Goal: Answer question/provide support

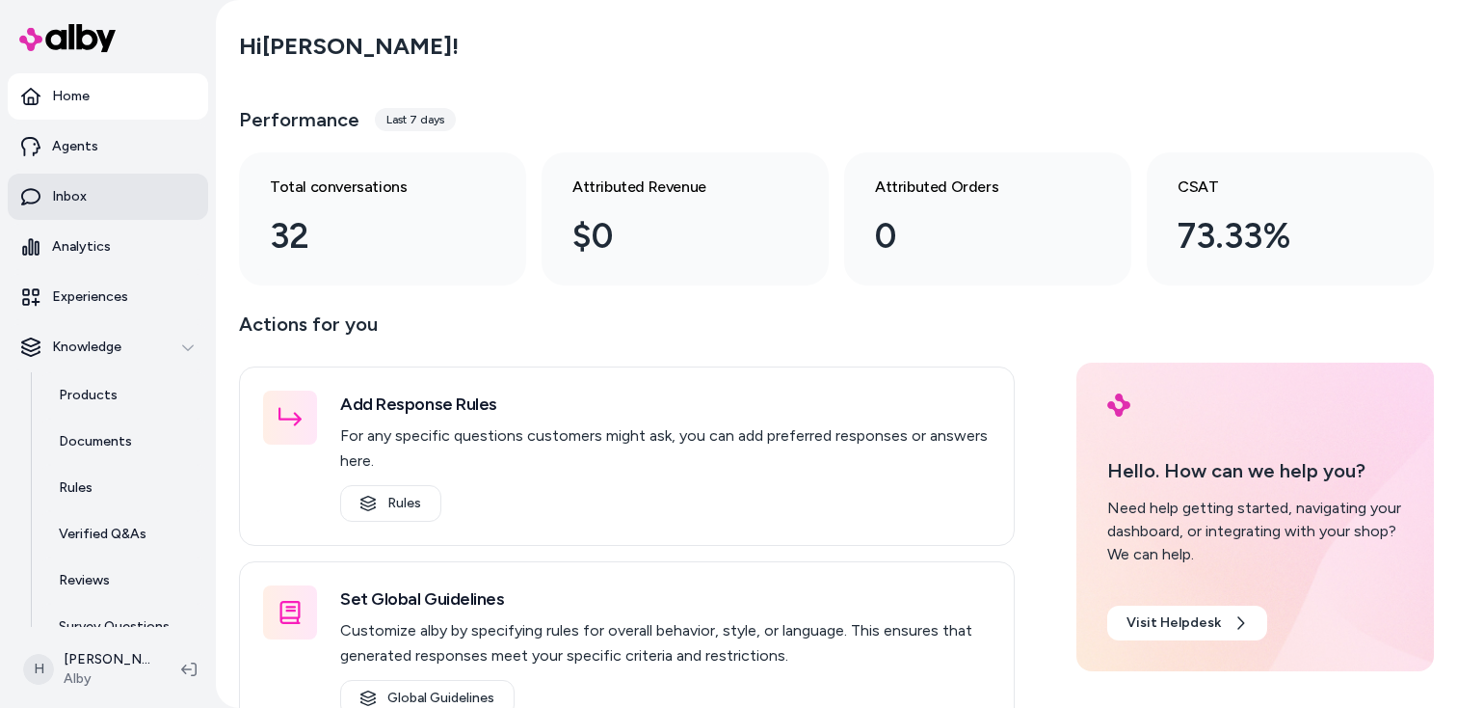
click at [100, 198] on link "Inbox" at bounding box center [108, 197] width 200 height 46
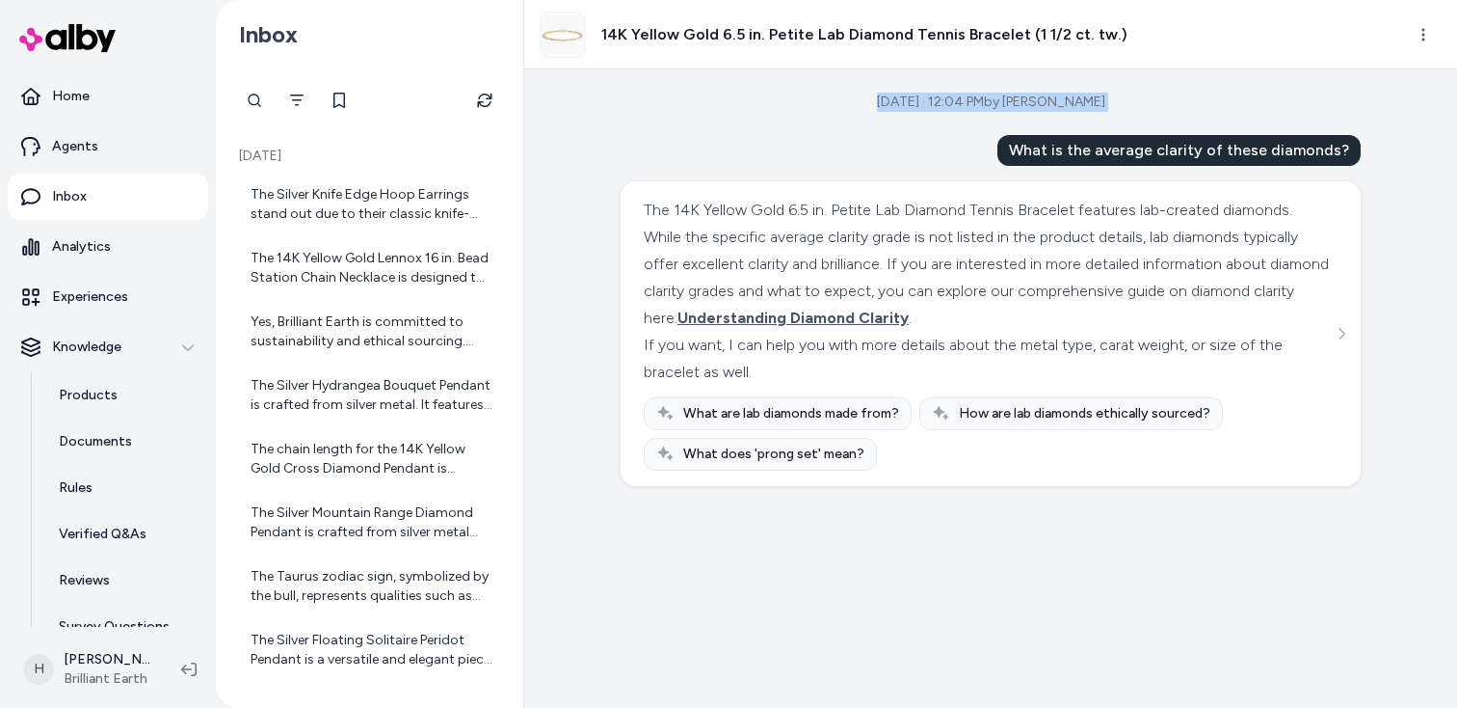
drag, startPoint x: 876, startPoint y: 91, endPoint x: 1229, endPoint y: 98, distance: 352.9
click at [1229, 98] on div "Aug 12, 2025 · 12:04 PM by Chris P What is the average clarity of these diamond…" at bounding box center [990, 388] width 933 height 638
click at [771, 137] on div "What is the average clarity of these diamonds? The 14K Yellow Gold 6.5 in. Peti…" at bounding box center [991, 310] width 740 height 351
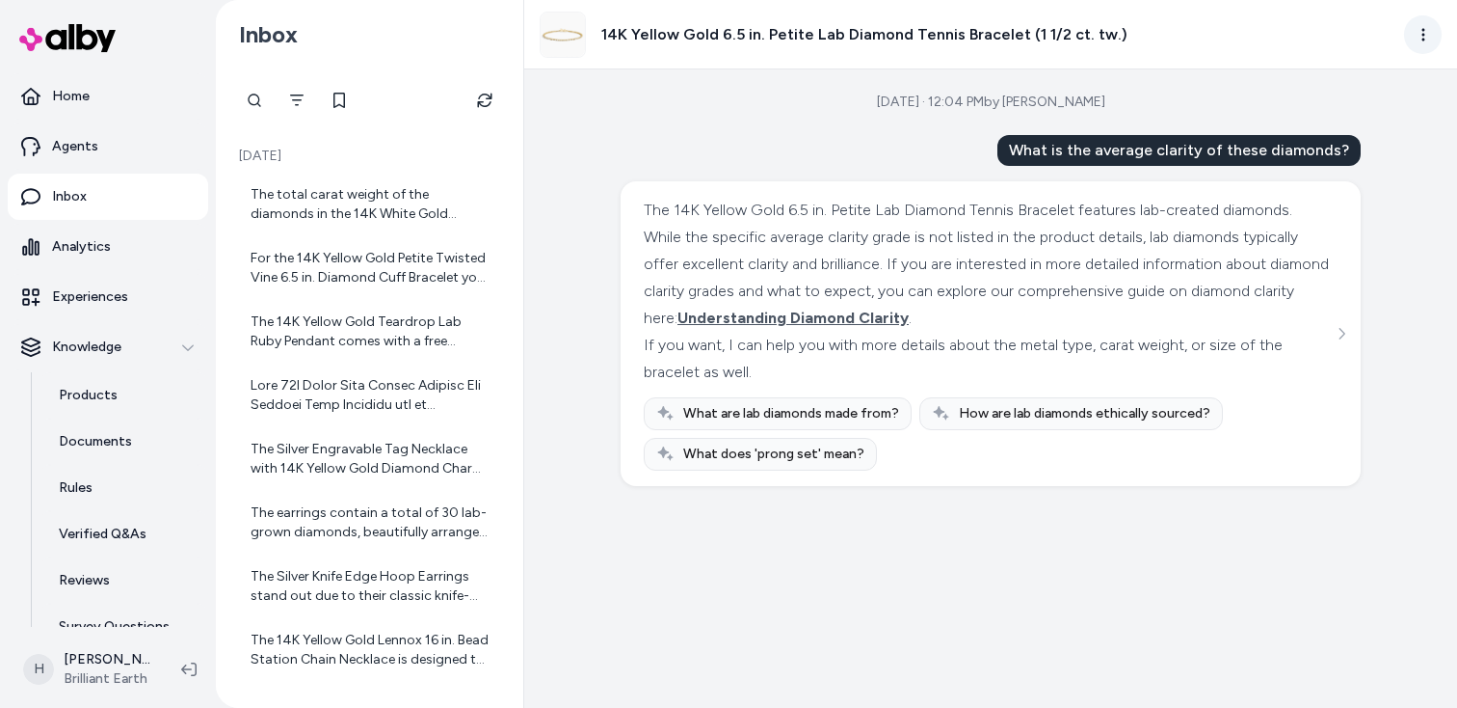
click at [1425, 28] on html "Home Agents Inbox Analytics Experiences Knowledge Products Documents Rules Veri…" at bounding box center [728, 354] width 1457 height 708
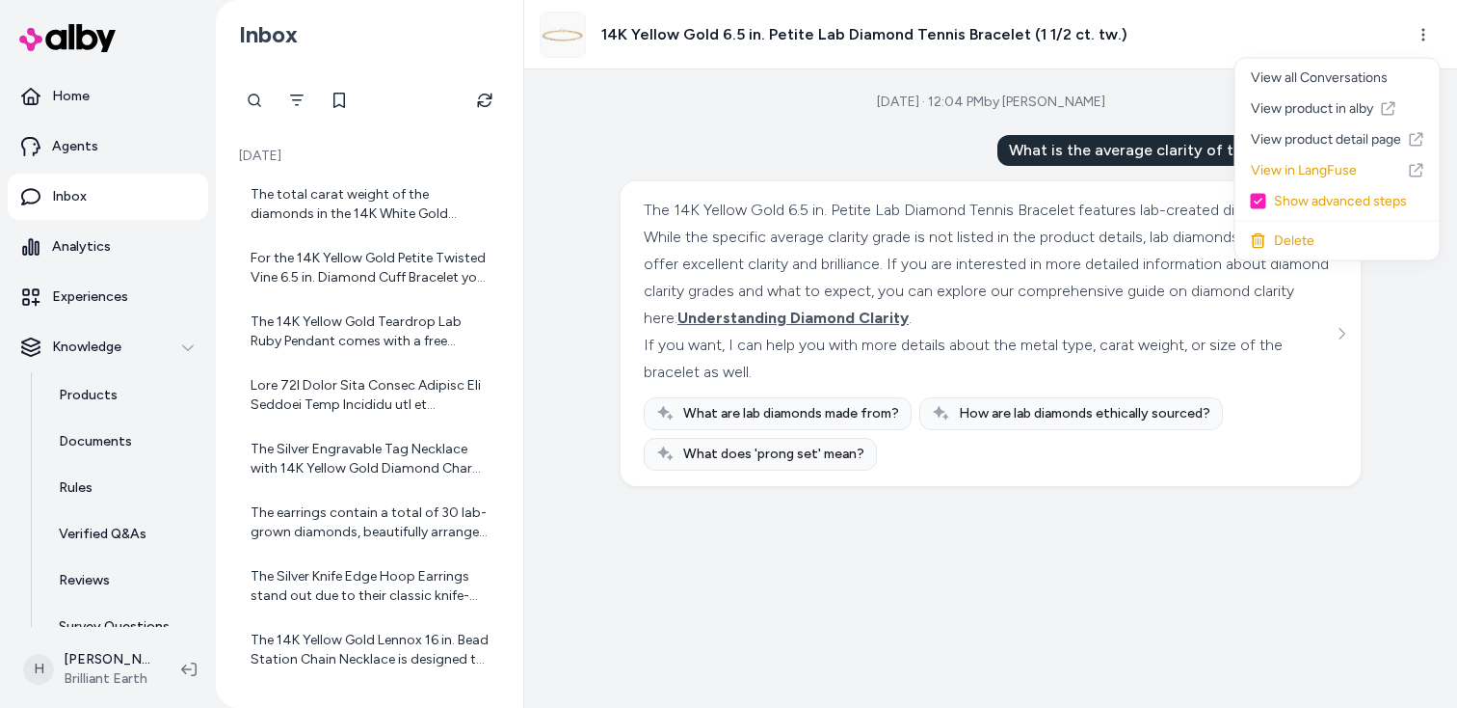
click at [973, 141] on html "Home Agents Inbox Analytics Experiences Knowledge Products Documents Rules Veri…" at bounding box center [728, 354] width 1457 height 708
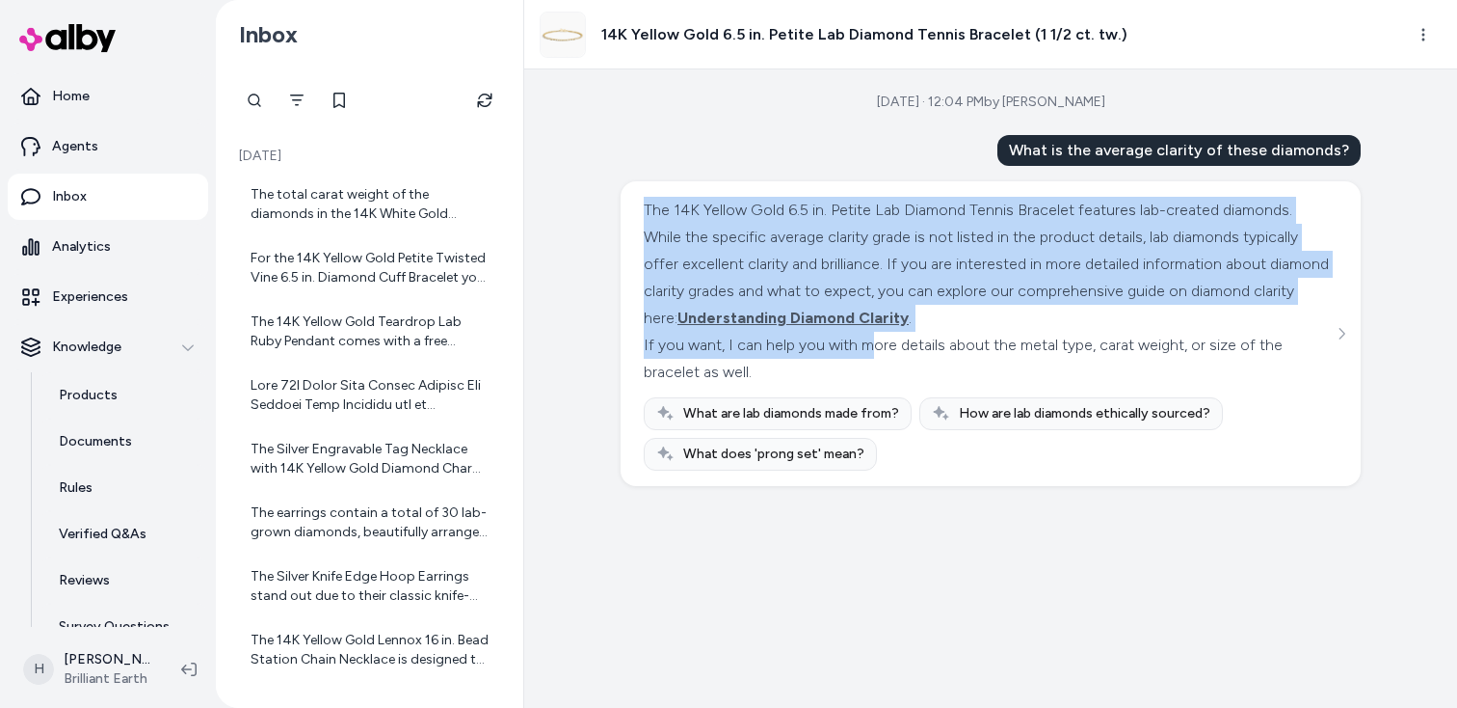
drag, startPoint x: 645, startPoint y: 212, endPoint x: 870, endPoint y: 347, distance: 262.8
click at [870, 347] on div "The 14K Yellow Gold 6.5 in. Petite Lab Diamond Tennis Bracelet features lab-cre…" at bounding box center [988, 291] width 689 height 189
click at [870, 347] on div "If you want, I can help you with more details about the metal type, carat weigh…" at bounding box center [988, 359] width 689 height 54
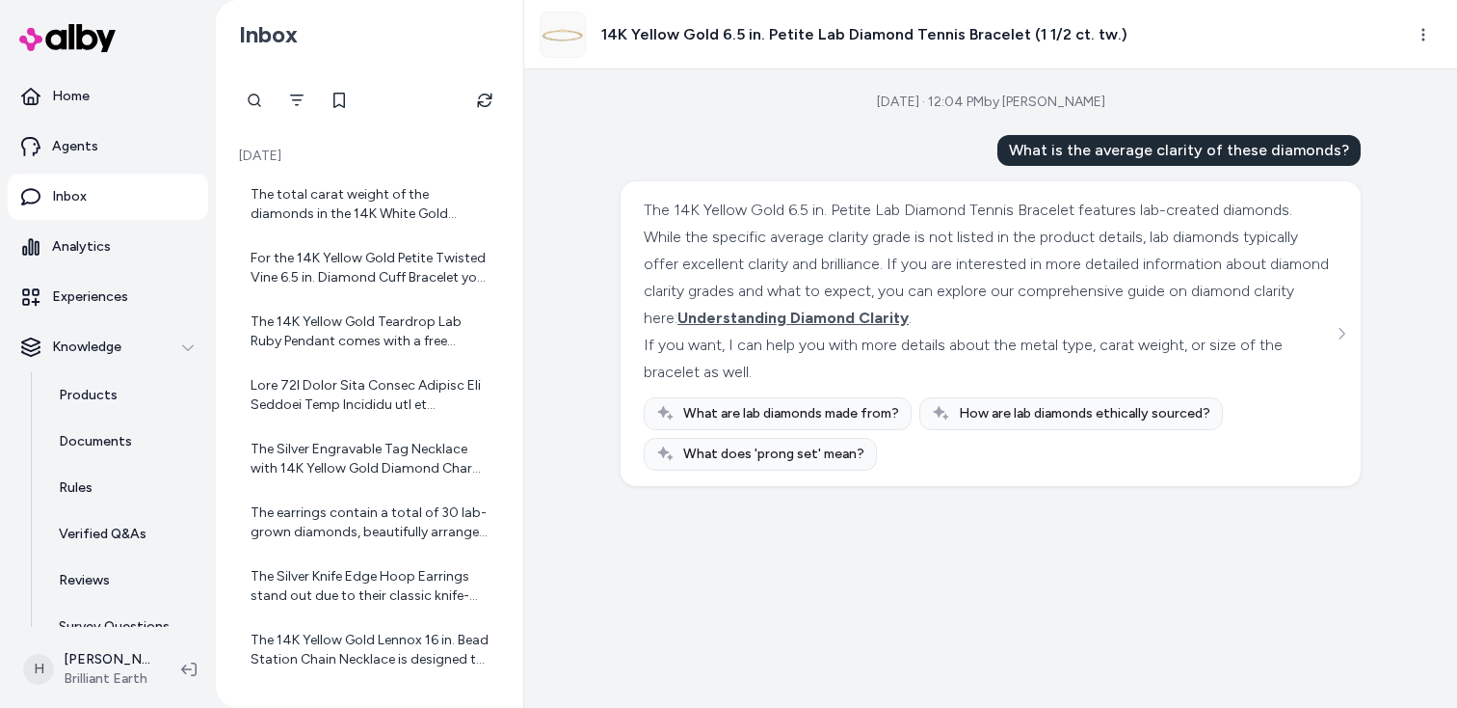
click at [1055, 153] on div "What is the average clarity of these diamonds?" at bounding box center [1179, 150] width 363 height 31
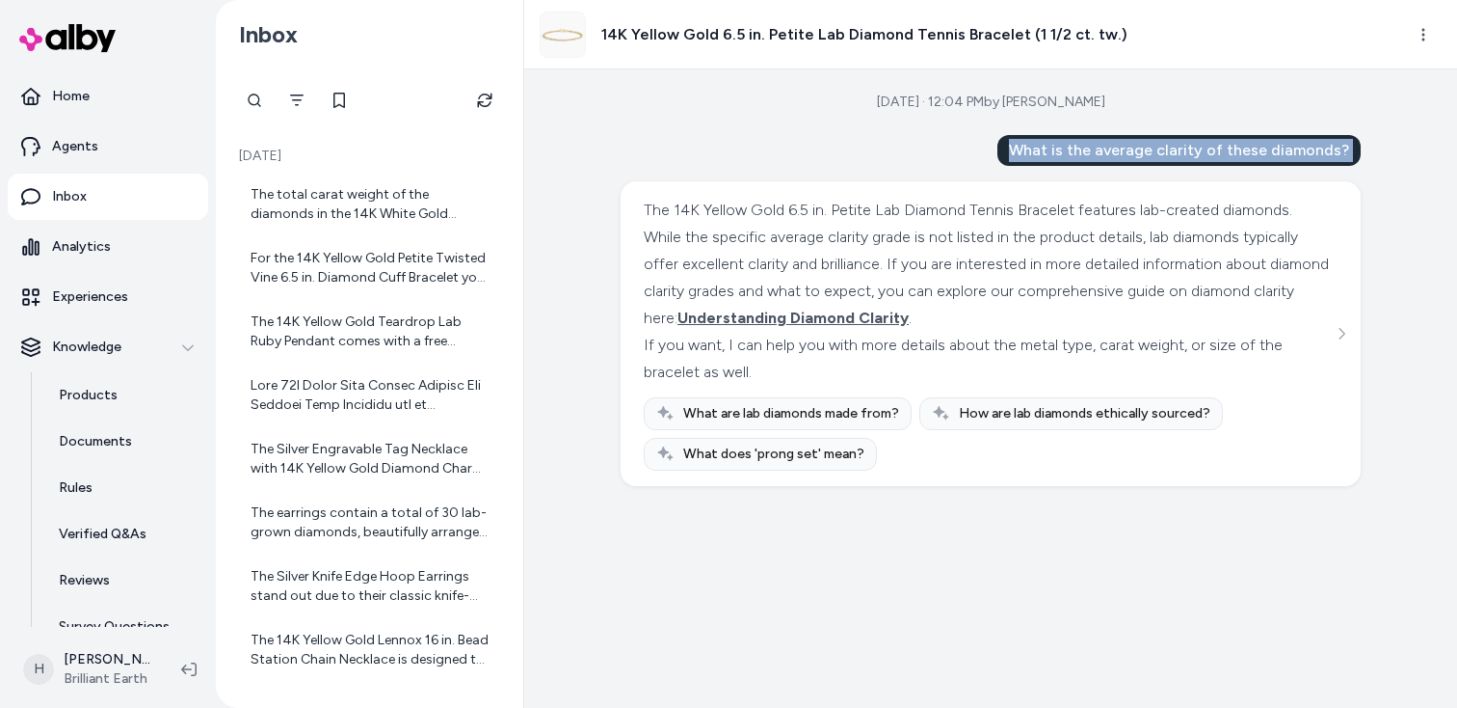
click at [1055, 153] on div "What is the average clarity of these diamonds?" at bounding box center [1179, 150] width 363 height 31
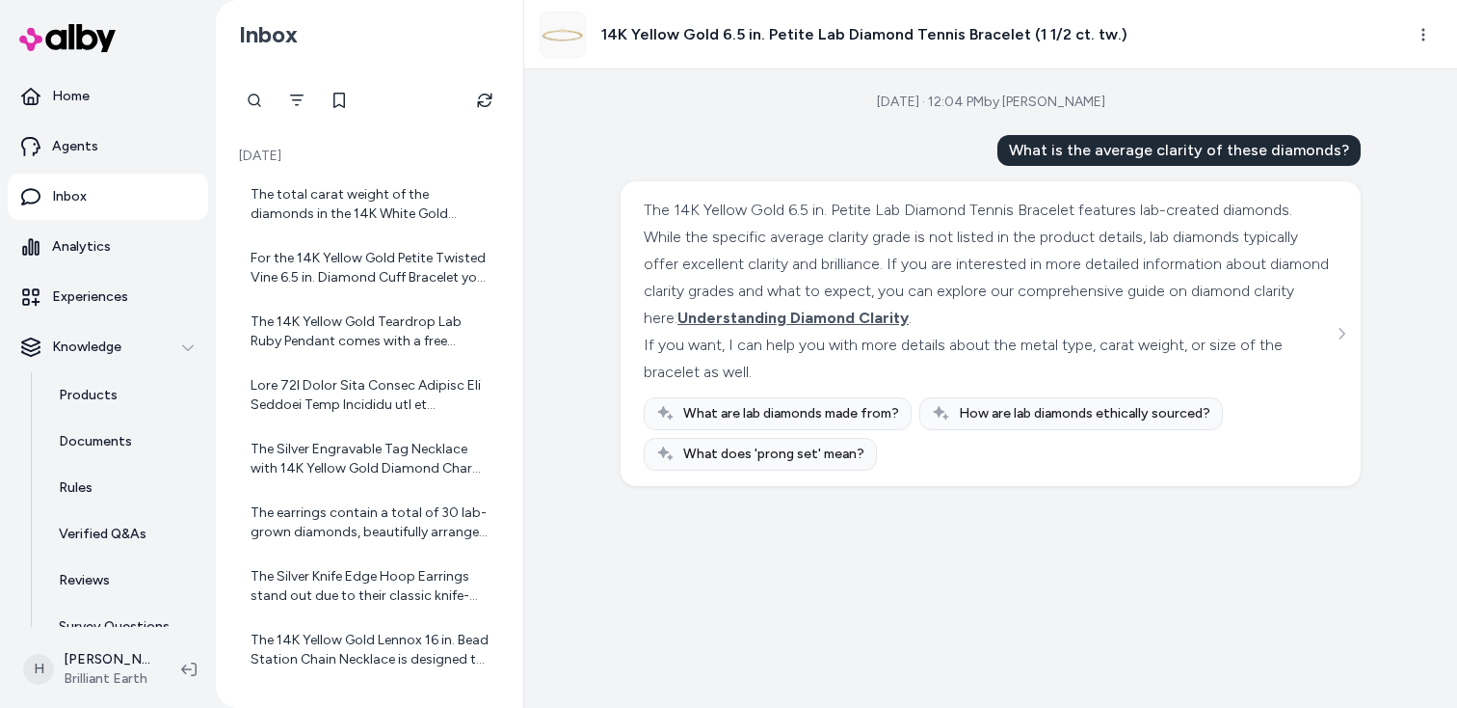
click at [931, 228] on div "The 14K Yellow Gold 6.5 in. Petite Lab Diamond Tennis Bracelet features lab-cre…" at bounding box center [988, 264] width 689 height 135
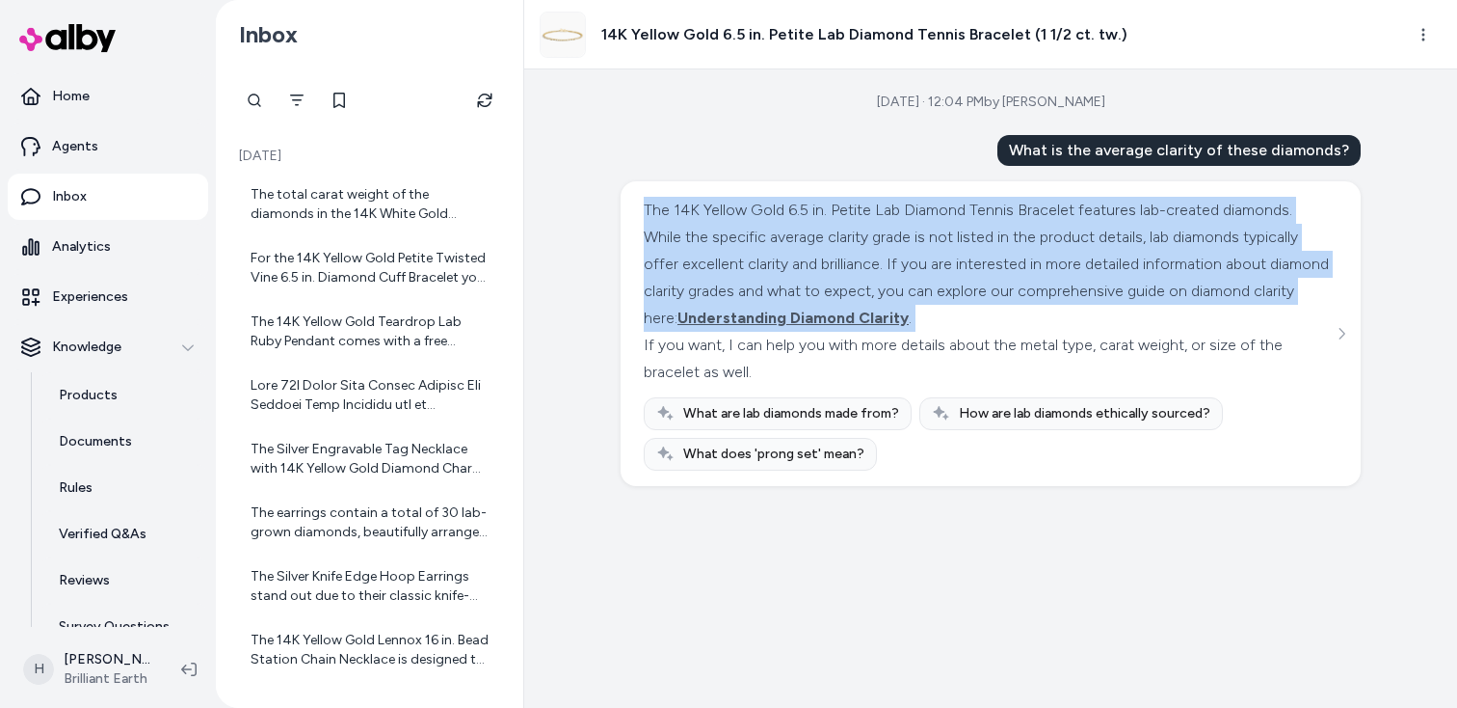
click at [931, 228] on div "The 14K Yellow Gold 6.5 in. Petite Lab Diamond Tennis Bracelet features lab-cre…" at bounding box center [988, 264] width 689 height 135
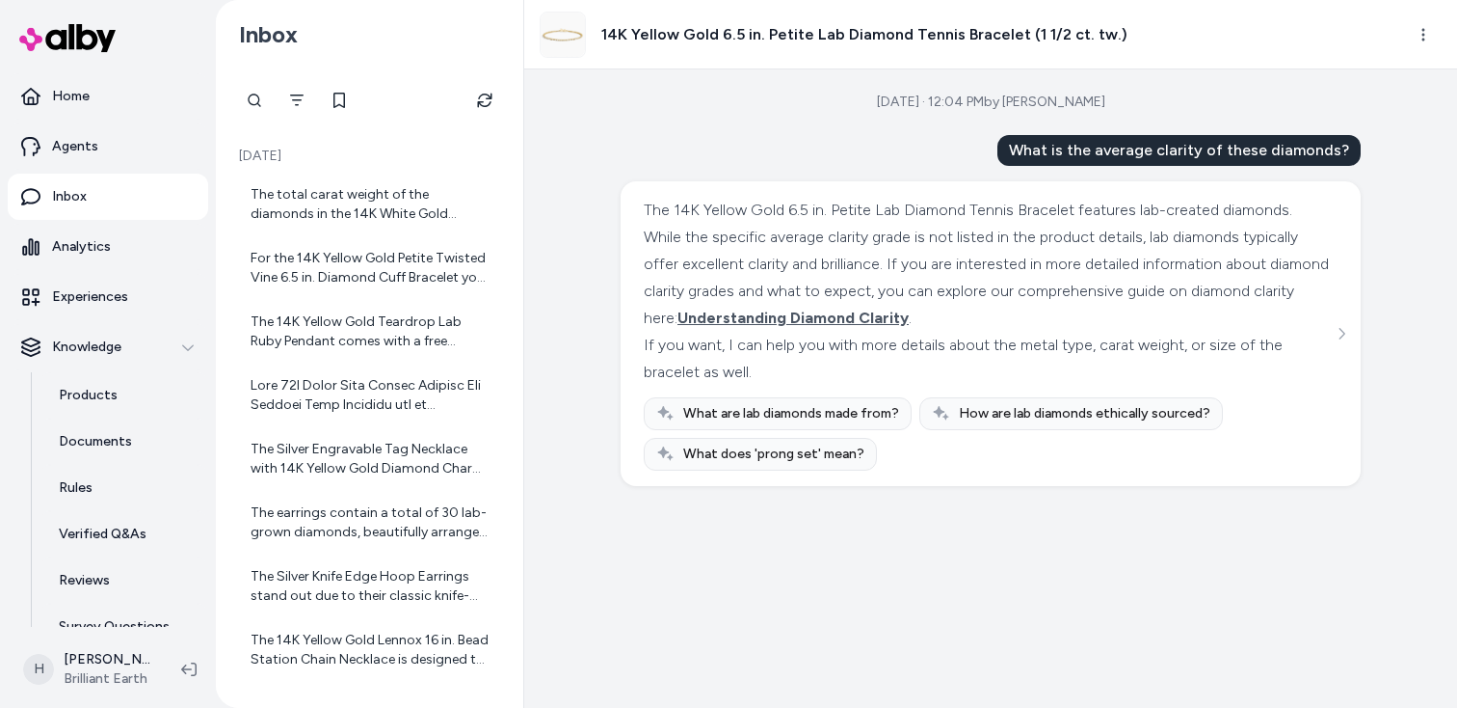
click at [1050, 159] on div "What is the average clarity of these diamonds?" at bounding box center [1179, 150] width 363 height 31
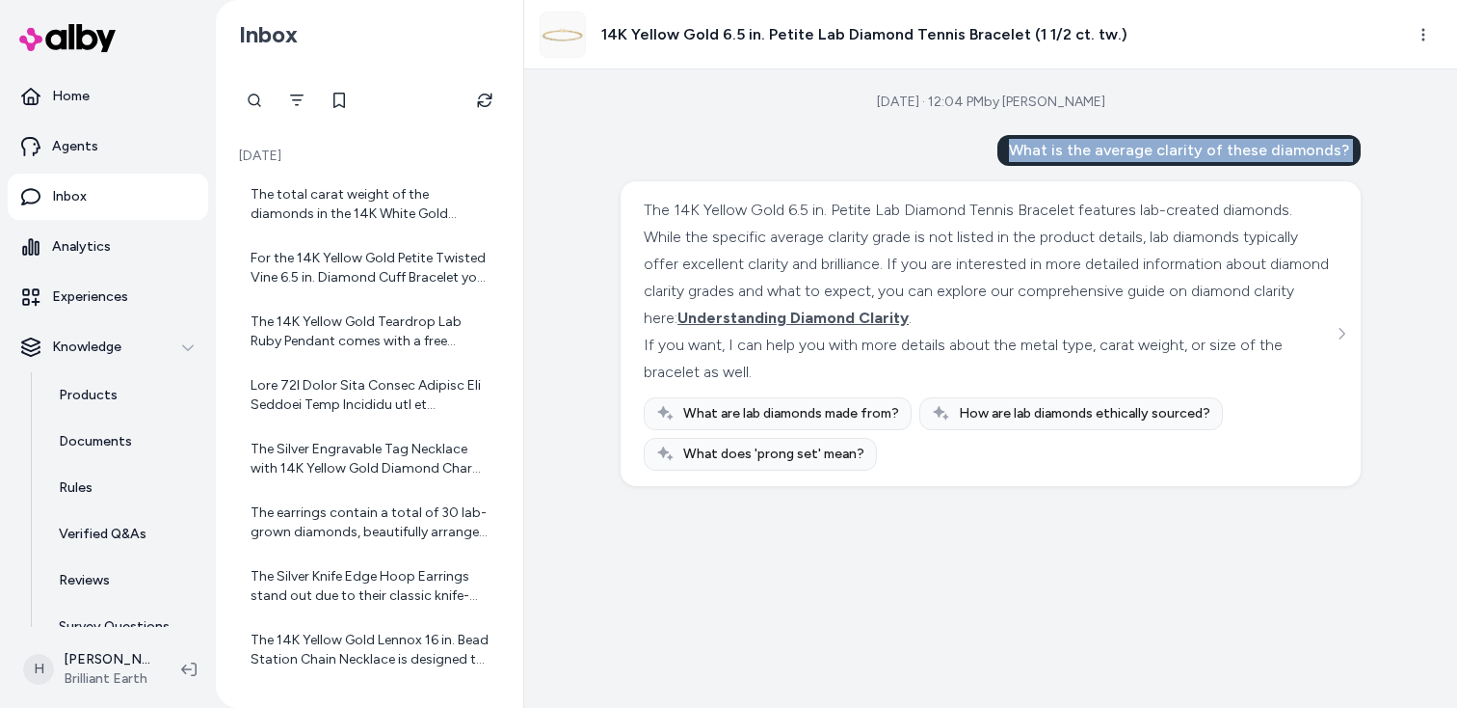
click at [1050, 159] on div "What is the average clarity of these diamonds?" at bounding box center [1179, 150] width 363 height 31
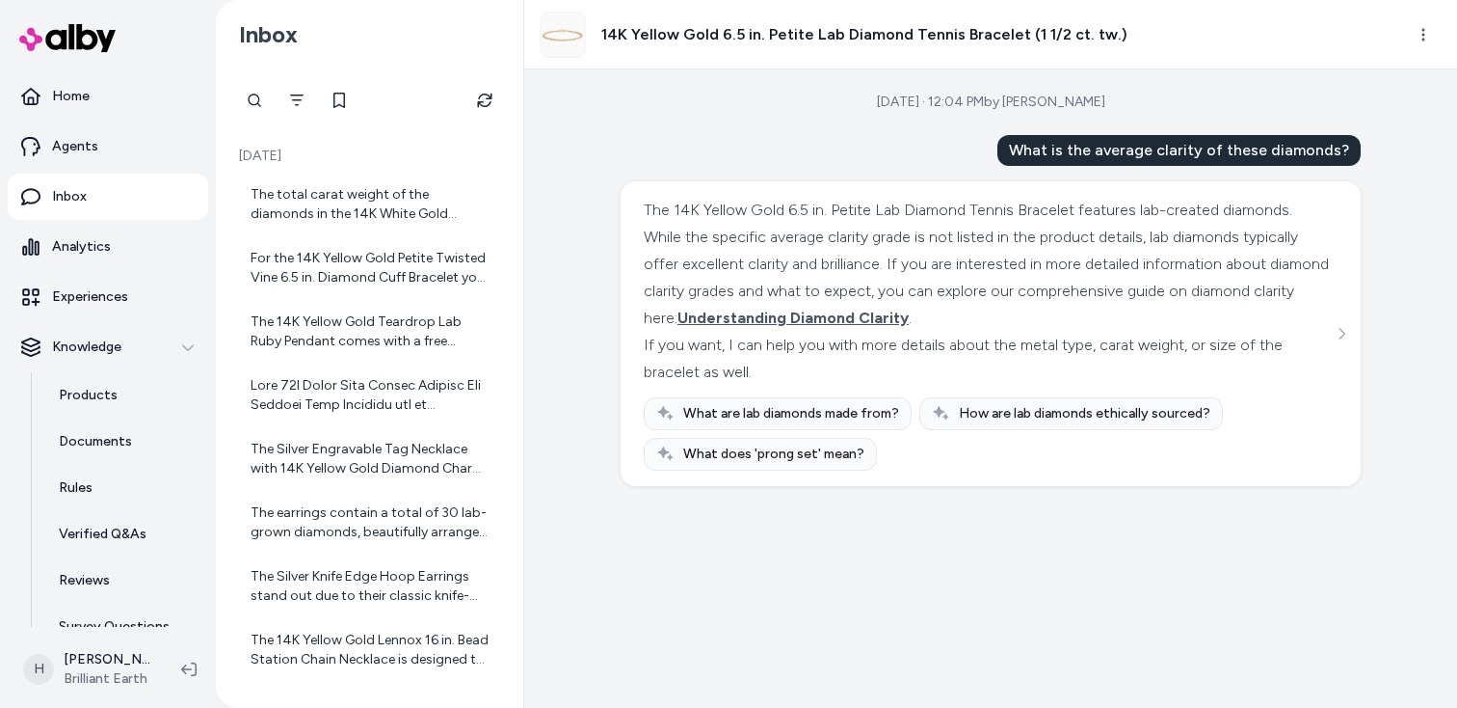
click at [838, 417] on span "What are lab diamonds made from?" at bounding box center [791, 413] width 216 height 19
click at [841, 302] on div "The 14K Yellow Gold 6.5 in. Petite Lab Diamond Tennis Bracelet features lab-cre…" at bounding box center [988, 264] width 689 height 135
click at [567, 35] on img at bounding box center [563, 35] width 44 height 44
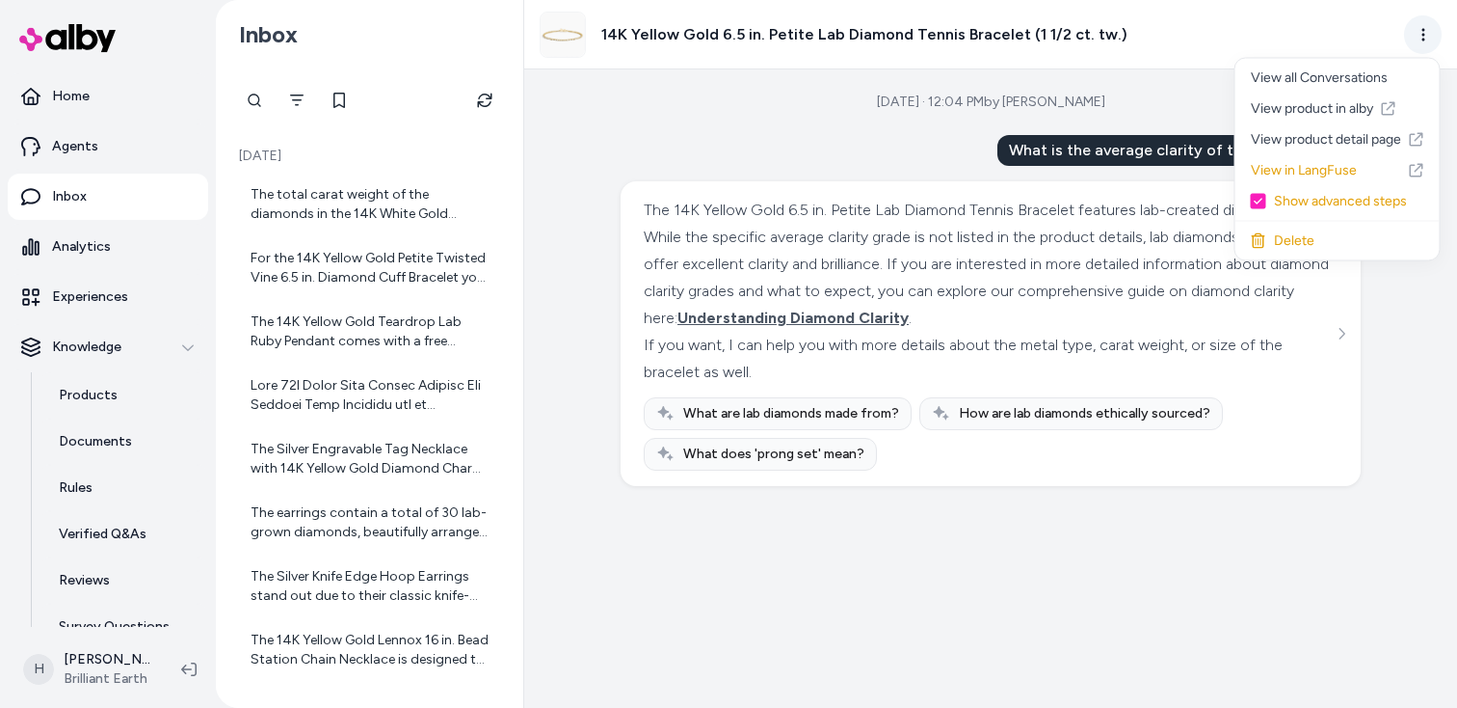
click at [1431, 22] on html "Home Agents Inbox Analytics Experiences Knowledge Products Documents Rules Veri…" at bounding box center [728, 354] width 1457 height 708
click at [1349, 106] on link "View product in alby" at bounding box center [1338, 108] width 204 height 31
